Goal: Find specific page/section: Find specific page/section

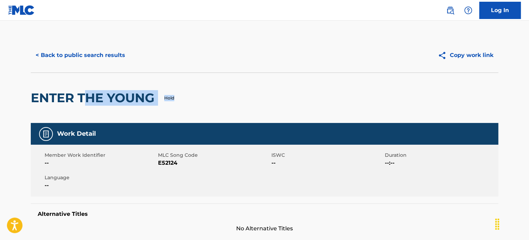
click at [75, 58] on button "< Back to public search results" at bounding box center [80, 55] width 99 height 17
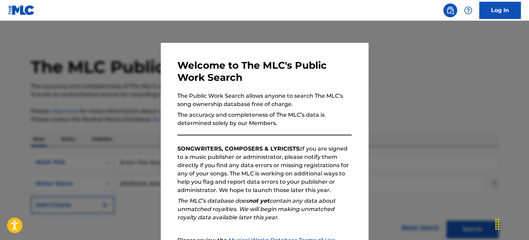
scroll to position [111, 0]
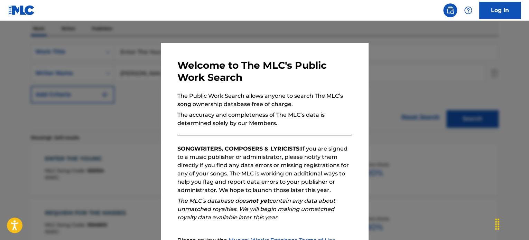
click at [384, 93] on div at bounding box center [264, 141] width 529 height 240
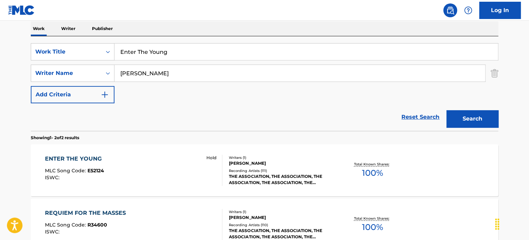
click at [493, 75] on img "Search Form" at bounding box center [494, 73] width 8 height 17
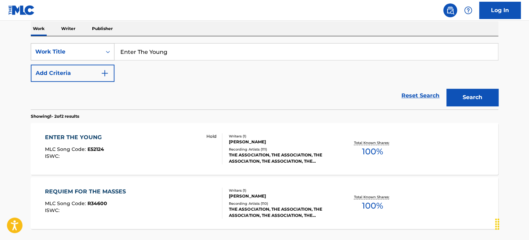
click at [90, 53] on div "Work Title" at bounding box center [66, 52] width 62 height 8
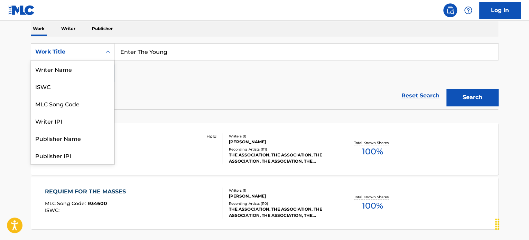
scroll to position [35, 0]
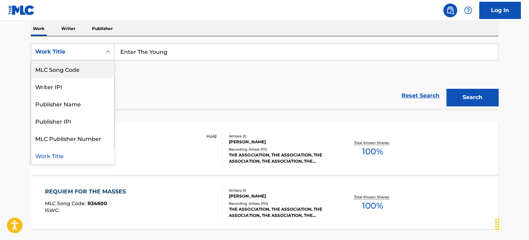
click at [79, 72] on div "MLC Song Code" at bounding box center [72, 68] width 83 height 17
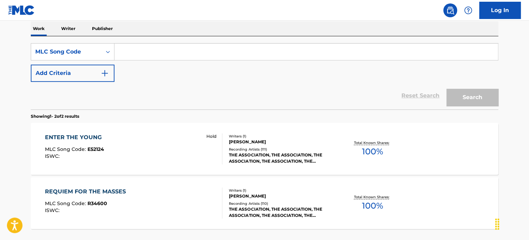
click at [140, 44] on input "Search Form" at bounding box center [305, 52] width 383 height 17
paste input "QP6D3V"
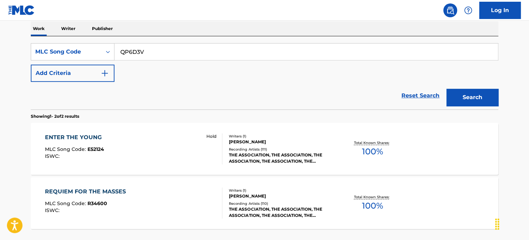
type input "QP6D3V"
click at [467, 105] on button "Search" at bounding box center [472, 97] width 52 height 17
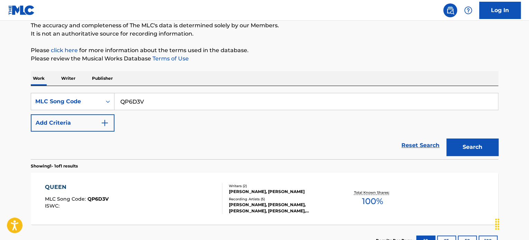
scroll to position [111, 0]
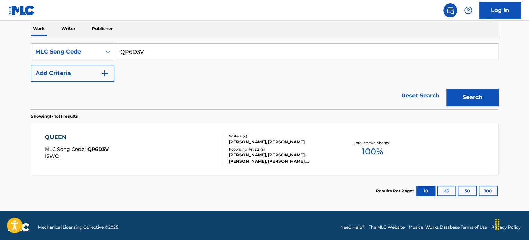
click at [62, 135] on div "QUEEN" at bounding box center [77, 137] width 64 height 8
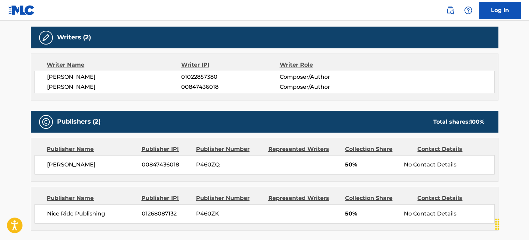
scroll to position [209, 0]
